Goal: Check status: Check status

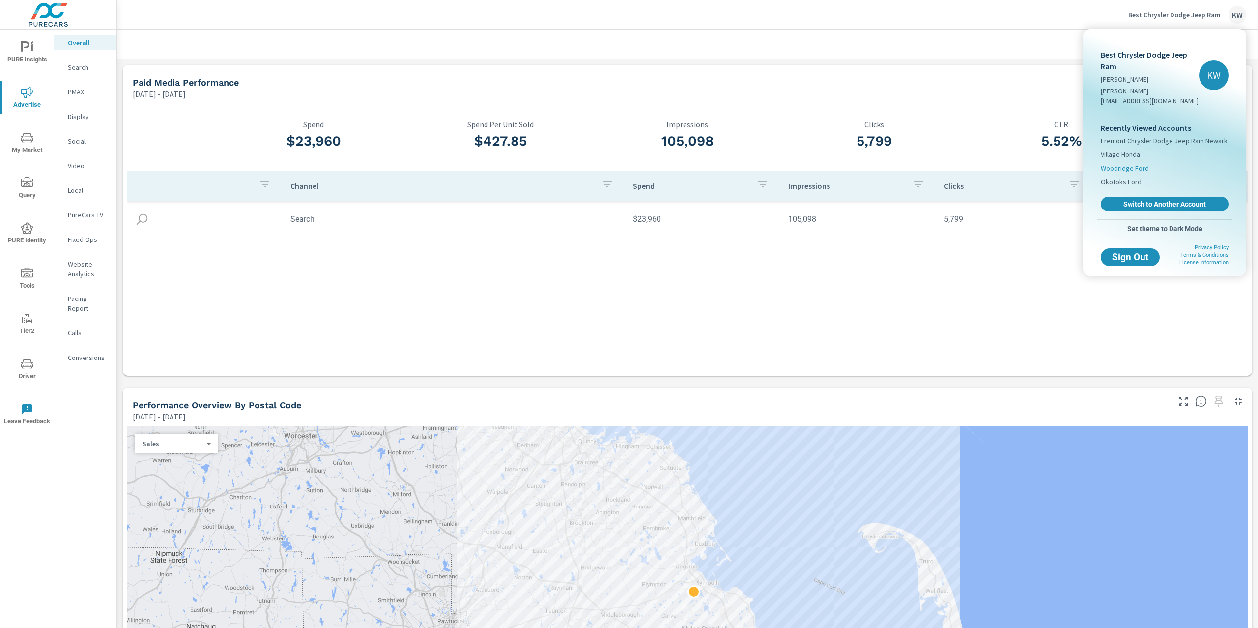
click at [1124, 163] on span "Woodridge Ford" at bounding box center [1125, 168] width 48 height 10
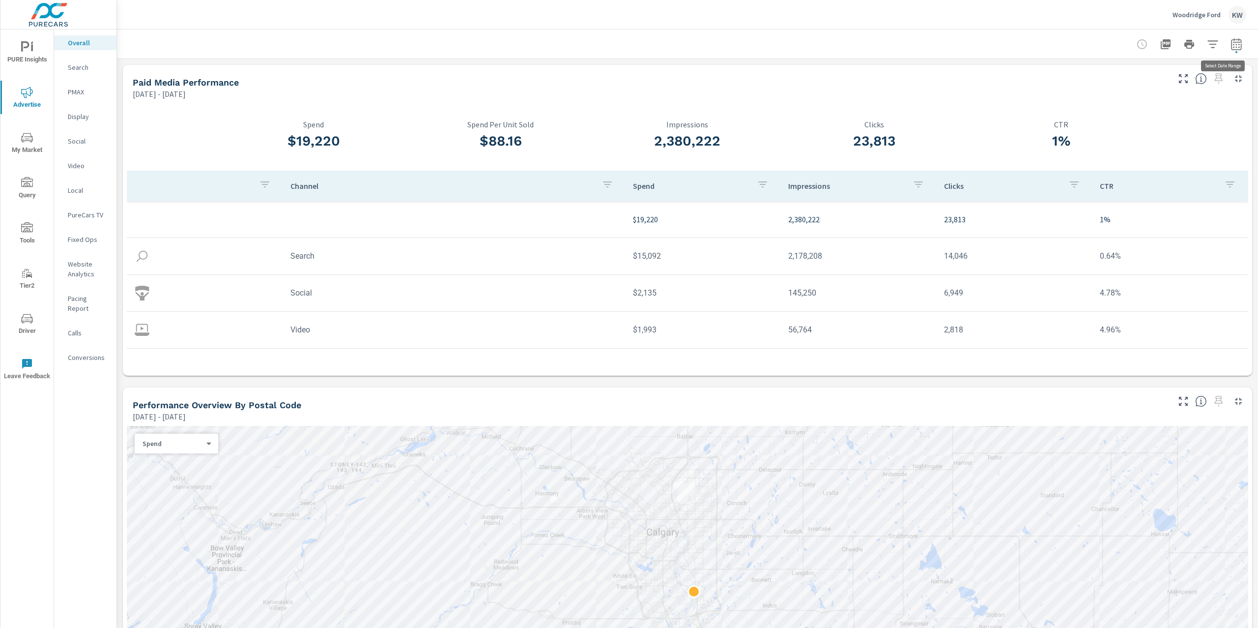
click at [1231, 49] on icon "button" at bounding box center [1237, 44] width 12 height 12
click at [1153, 89] on select "Custom [DATE] Last week Last 7 days Last 14 days Last 30 days Last 45 days Last…" at bounding box center [1148, 85] width 106 height 20
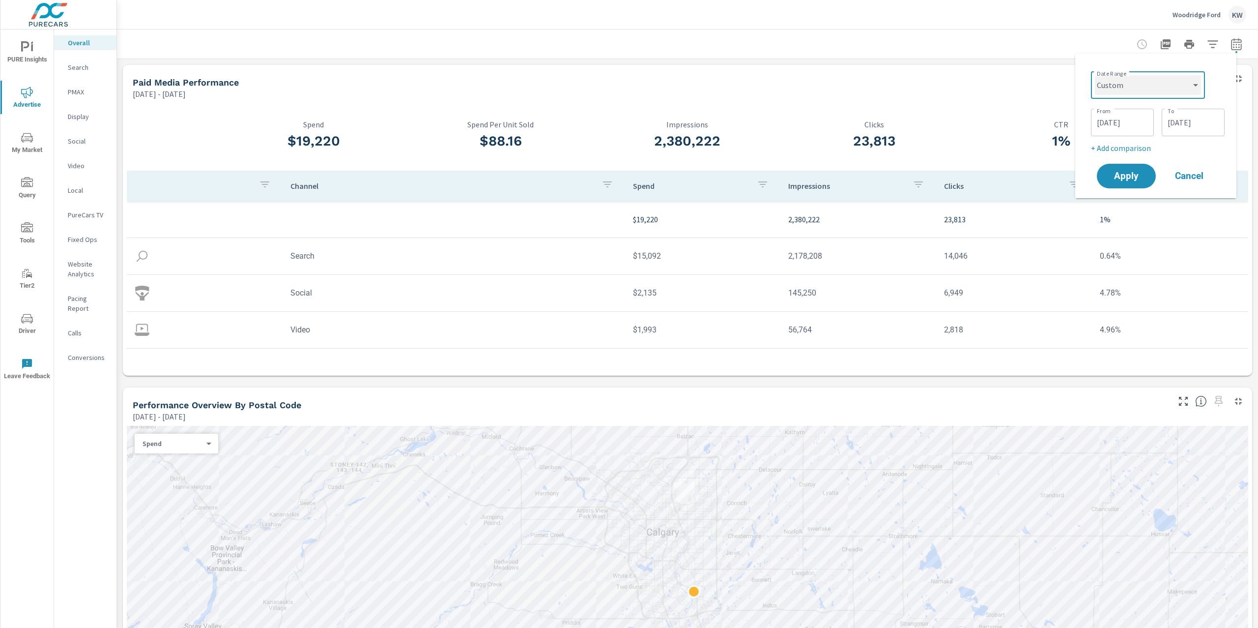
select select "Month to date"
click at [1129, 144] on span "Apply" at bounding box center [1126, 138] width 40 height 9
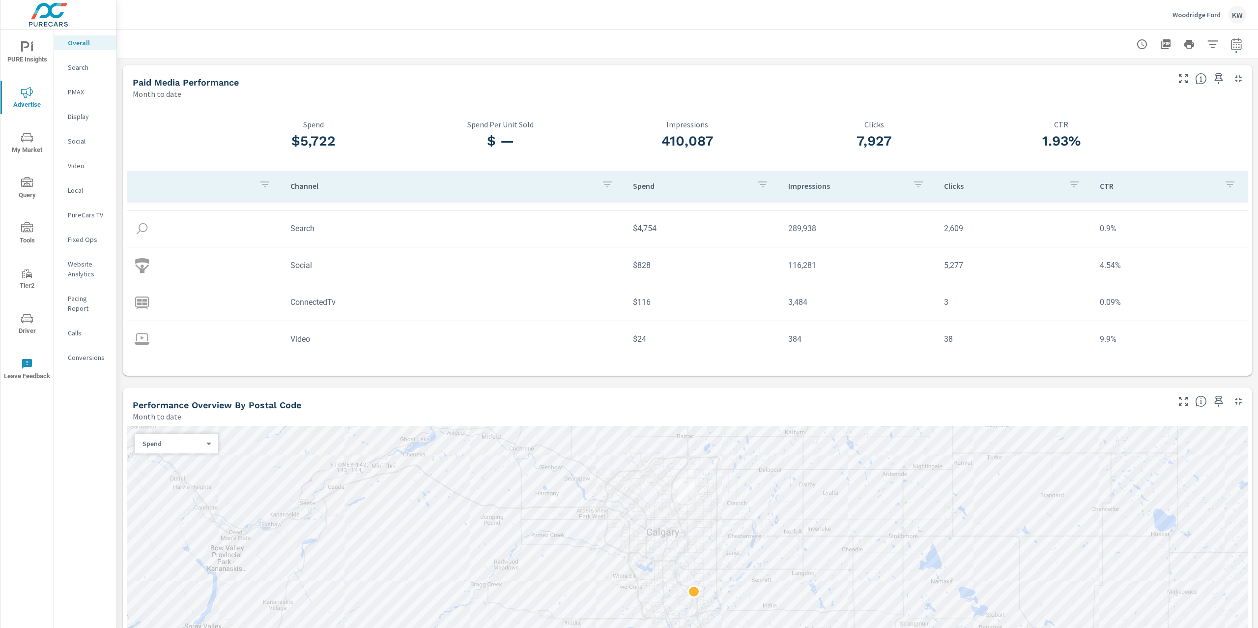
scroll to position [28, 0]
